Goal: Information Seeking & Learning: Learn about a topic

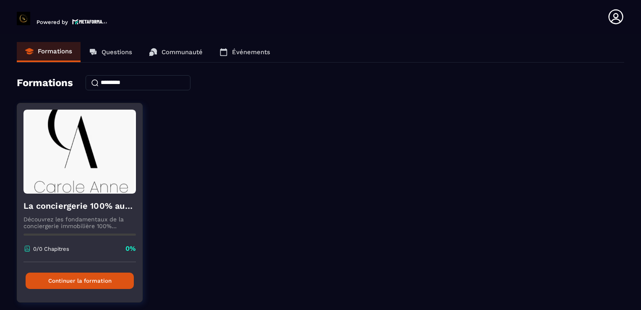
click at [85, 272] on button "Continuer la formation" at bounding box center [80, 280] width 108 height 16
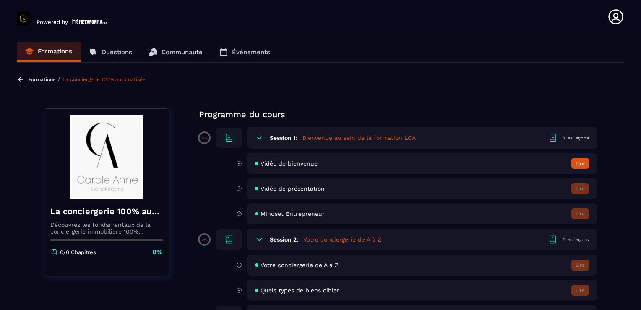
click at [261, 139] on icon at bounding box center [259, 137] width 8 height 8
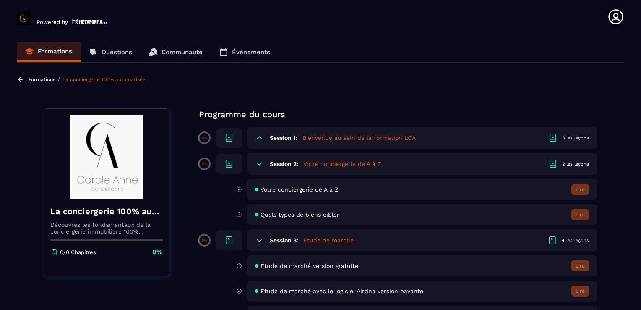
click at [298, 243] on h6 "Session 3:" at bounding box center [284, 240] width 29 height 7
click at [319, 242] on h5 "Etude de marché" at bounding box center [328, 240] width 50 height 8
click at [572, 241] on div "4 les leçons" at bounding box center [575, 240] width 27 height 6
click at [256, 239] on icon at bounding box center [259, 240] width 8 height 8
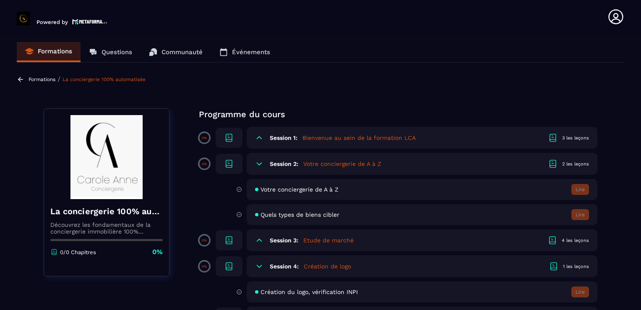
click at [318, 239] on h5 "Etude de marché" at bounding box center [328, 240] width 50 height 8
click at [563, 241] on div "4 les leçons" at bounding box center [575, 240] width 27 height 6
click at [336, 241] on h5 "Etude de marché" at bounding box center [328, 240] width 50 height 8
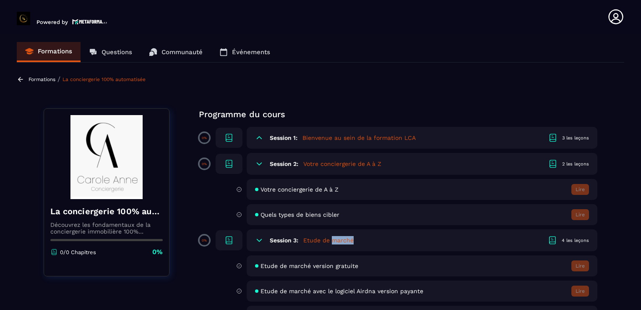
click at [336, 241] on h5 "Etude de marché" at bounding box center [328, 240] width 50 height 8
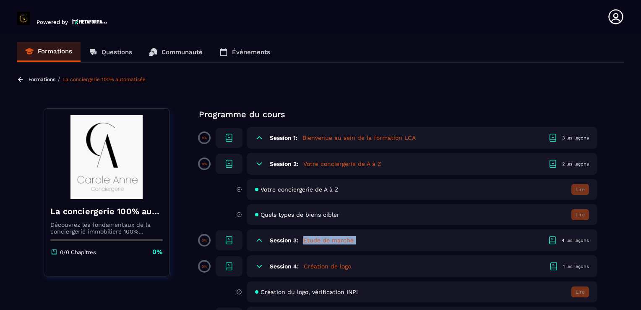
click at [336, 241] on h5 "Etude de marché" at bounding box center [328, 240] width 50 height 8
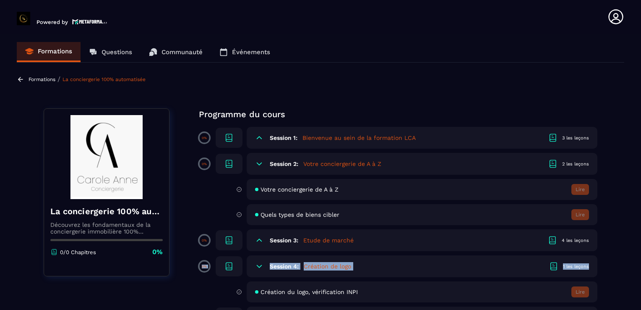
click at [619, 251] on section "Formations Questions Communauté Événements Formations / La conciergerie 100% au…" at bounding box center [320, 173] width 641 height 279
drag, startPoint x: 608, startPoint y: 239, endPoint x: 614, endPoint y: 263, distance: 24.2
click at [614, 263] on section "Formations Questions Communauté Événements Formations / La conciergerie 100% au…" at bounding box center [320, 173] width 641 height 279
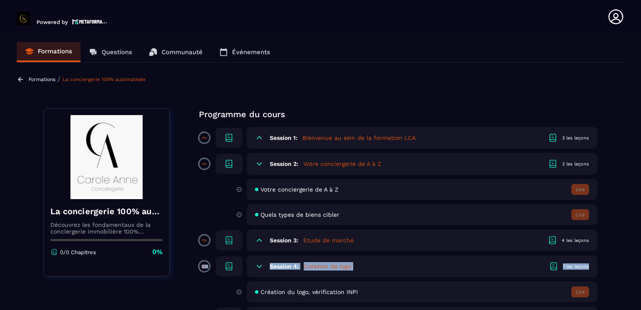
click at [634, 240] on section "Formations Questions Communauté Événements Formations / La conciergerie 100% au…" at bounding box center [320, 173] width 641 height 279
drag, startPoint x: 629, startPoint y: 240, endPoint x: 629, endPoint y: 274, distance: 34.0
click at [629, 274] on section "Formations Questions Communauté Événements Formations / La conciergerie 100% au…" at bounding box center [320, 173] width 641 height 279
click at [343, 118] on p "Programme du cours" at bounding box center [398, 114] width 399 height 12
click at [231, 237] on icon at bounding box center [229, 240] width 10 height 10
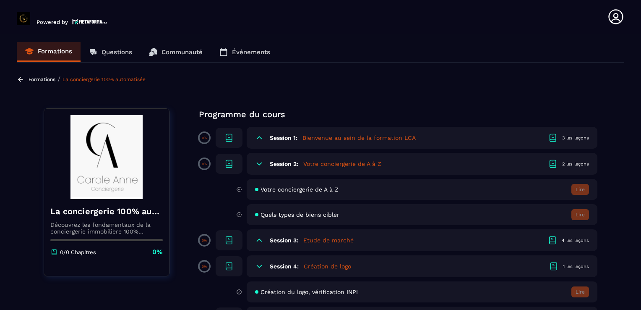
click at [173, 53] on p "Communauté" at bounding box center [182, 52] width 41 height 8
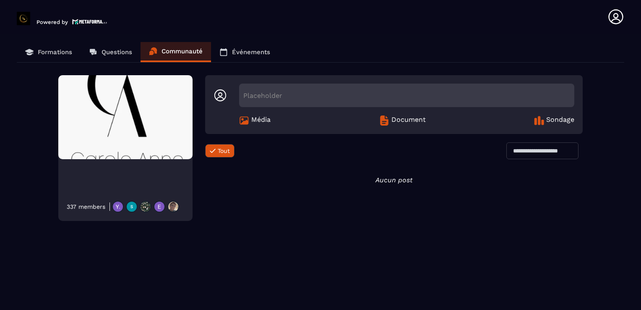
click at [121, 55] on p "Questions" at bounding box center [117, 52] width 31 height 8
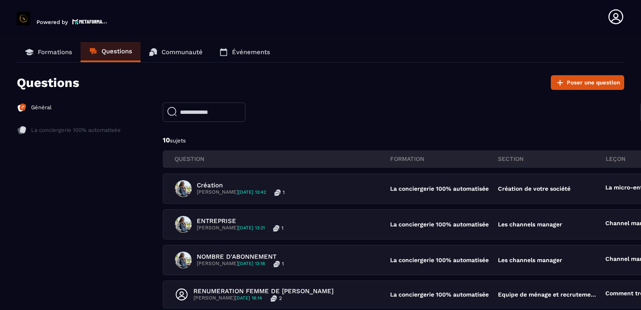
click at [44, 57] on link "Formations" at bounding box center [49, 52] width 64 height 20
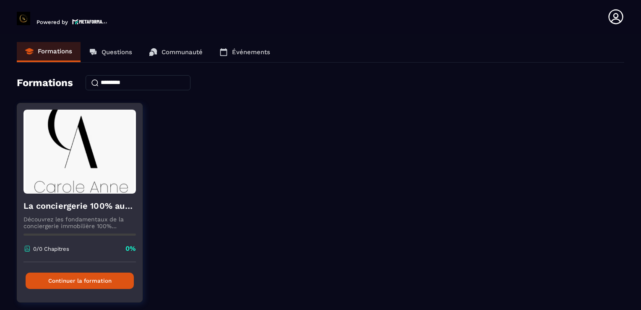
click at [81, 281] on button "Continuer la formation" at bounding box center [80, 280] width 108 height 16
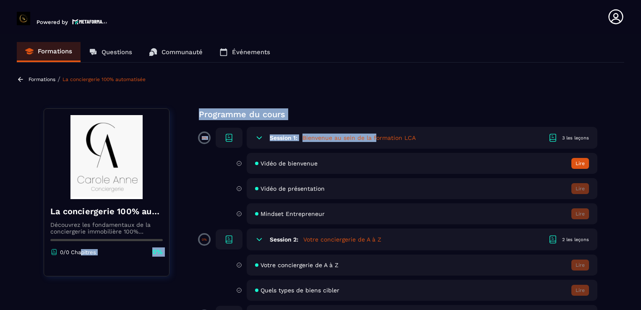
drag, startPoint x: 81, startPoint y: 281, endPoint x: 383, endPoint y: 143, distance: 332.3
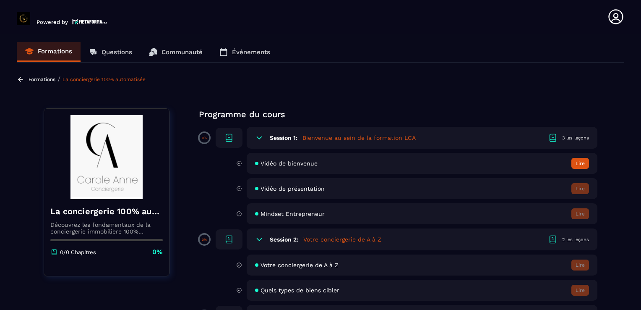
drag, startPoint x: 383, startPoint y: 143, endPoint x: 357, endPoint y: 73, distance: 74.3
click at [357, 73] on section "Formations Questions Communauté Événements Formations / La conciergerie 100% au…" at bounding box center [320, 173] width 641 height 279
click at [342, 137] on h5 "Bienvenue au sein de la formation LCA" at bounding box center [359, 137] width 113 height 8
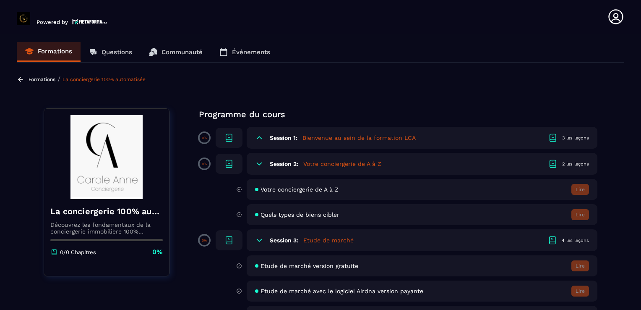
click at [342, 137] on h5 "Bienvenue au sein de la formation LCA" at bounding box center [359, 137] width 113 height 8
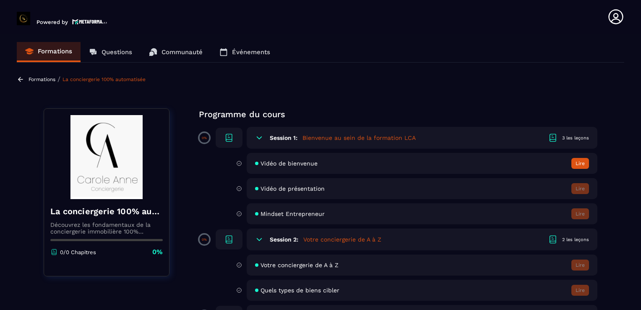
click at [342, 137] on h5 "Bienvenue au sein de la formation LCA" at bounding box center [359, 137] width 113 height 8
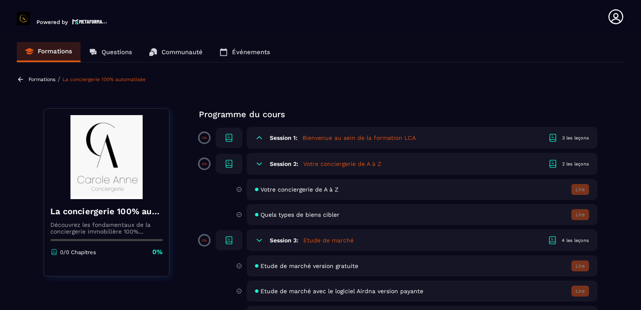
click at [231, 138] on icon at bounding box center [229, 138] width 10 height 10
click at [554, 133] on icon at bounding box center [553, 138] width 10 height 10
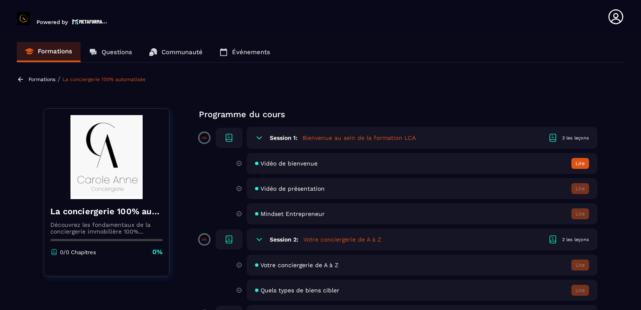
click at [573, 162] on button "Lire" at bounding box center [580, 163] width 18 height 11
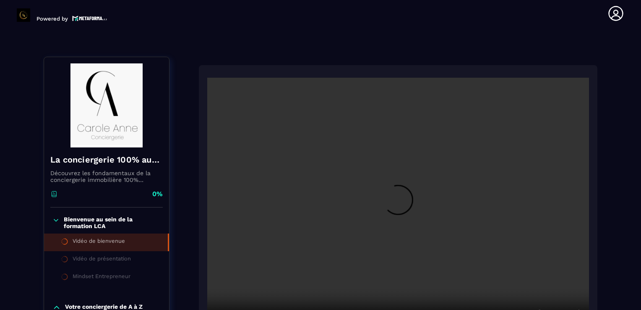
scroll to position [87, 0]
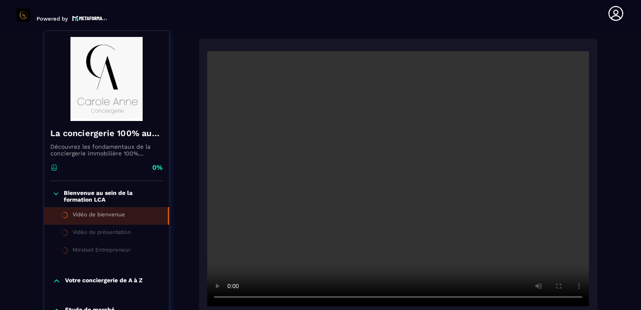
drag, startPoint x: 623, startPoint y: 290, endPoint x: 616, endPoint y: 248, distance: 43.0
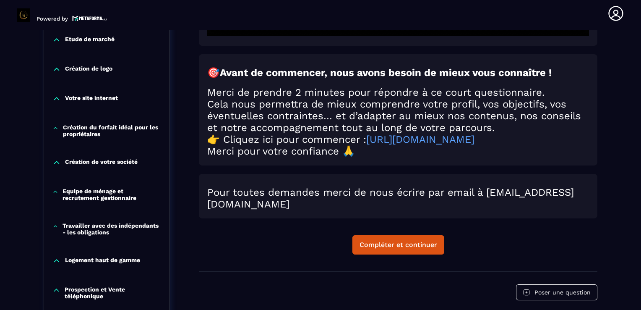
scroll to position [381, 0]
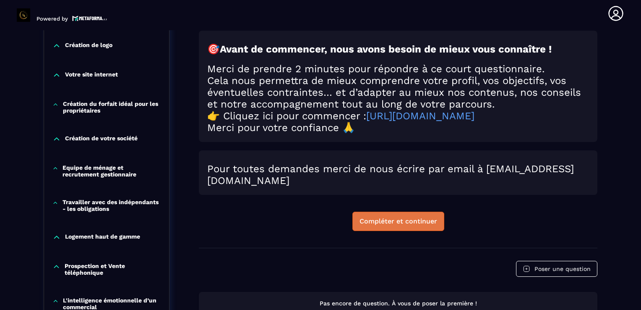
click at [367, 231] on button "Compléter et continuer" at bounding box center [398, 220] width 92 height 19
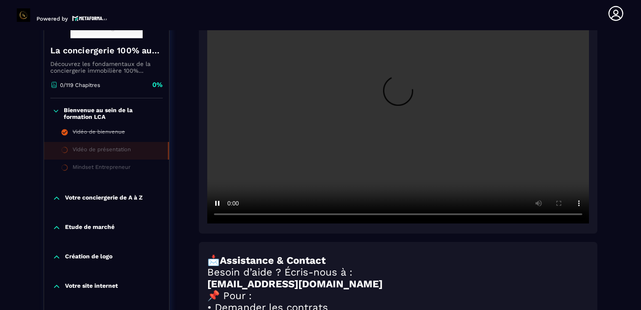
scroll to position [171, 0]
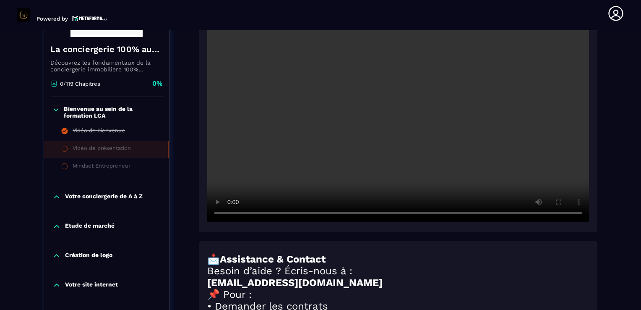
click at [55, 199] on icon at bounding box center [56, 197] width 8 height 8
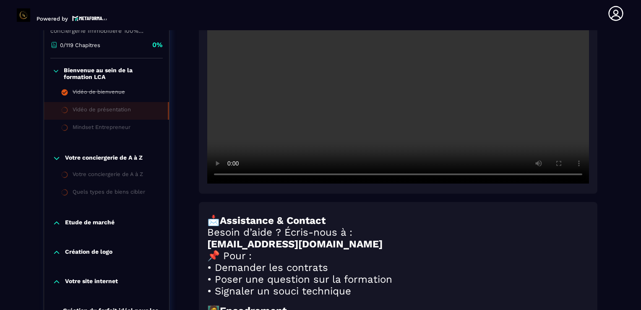
scroll to position [213, 0]
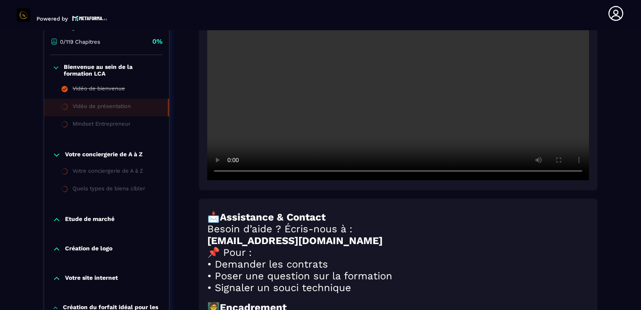
click at [56, 217] on icon at bounding box center [56, 219] width 8 height 8
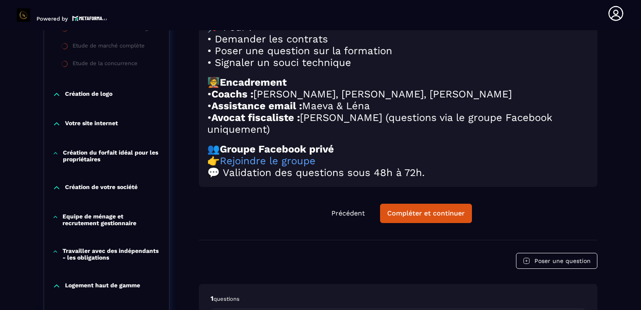
scroll to position [440, 0]
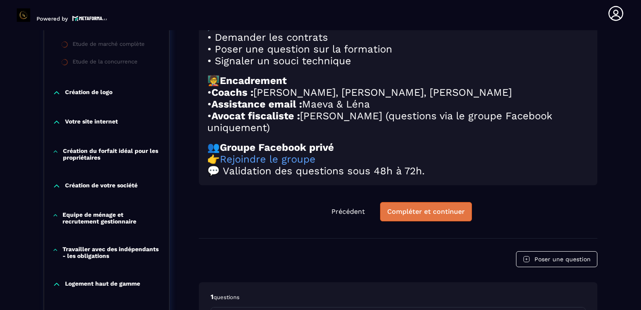
click at [398, 216] on div "Compléter et continuer" at bounding box center [426, 211] width 78 height 8
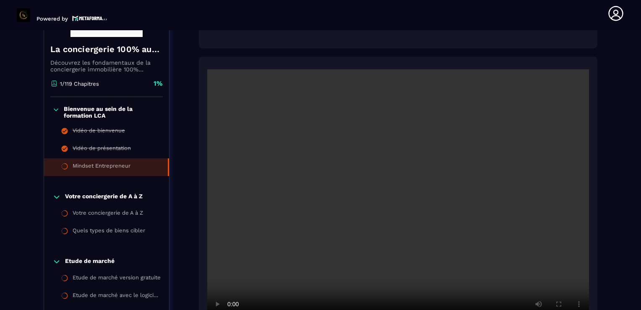
scroll to position [213, 0]
